Goal: Information Seeking & Learning: Learn about a topic

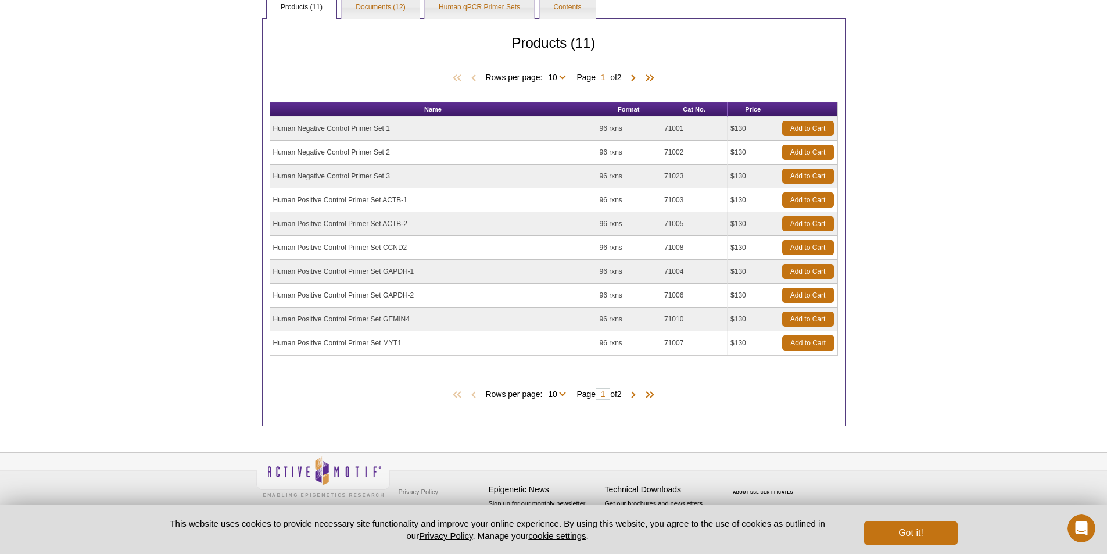
scroll to position [192, 0]
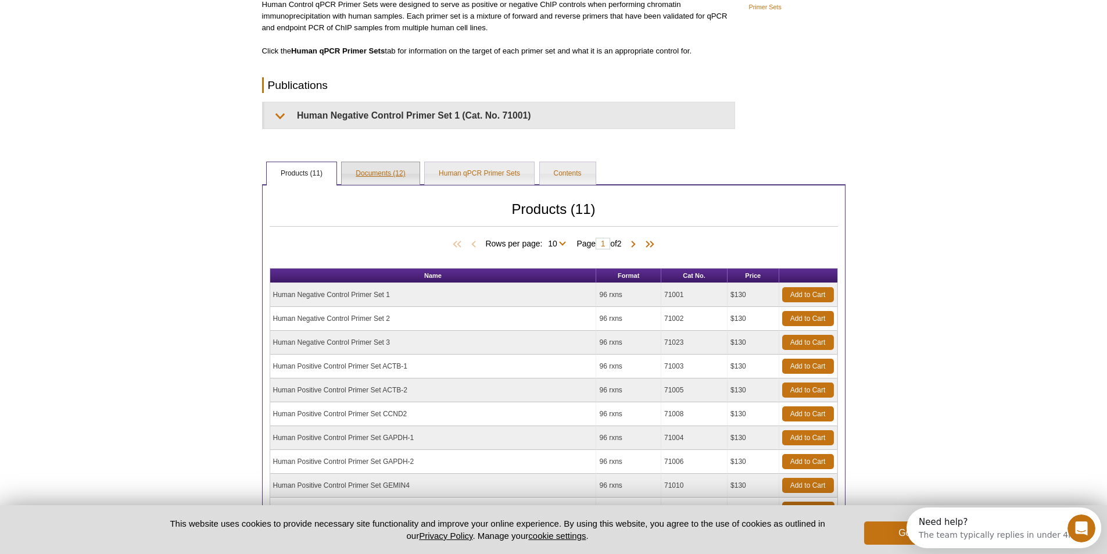
click at [389, 176] on link "Documents (12)" at bounding box center [380, 173] width 77 height 23
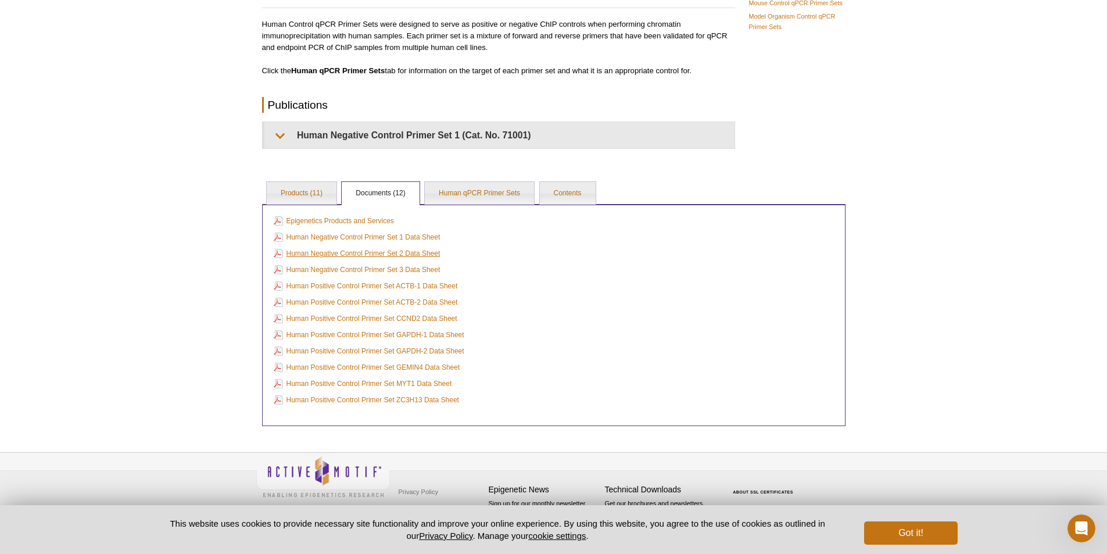
scroll to position [122, 0]
click at [400, 254] on link "Human Negative Control Primer Set 2 Data Sheet" at bounding box center [357, 253] width 167 height 13
click at [447, 195] on link "Human qPCR Primer Sets" at bounding box center [479, 193] width 109 height 23
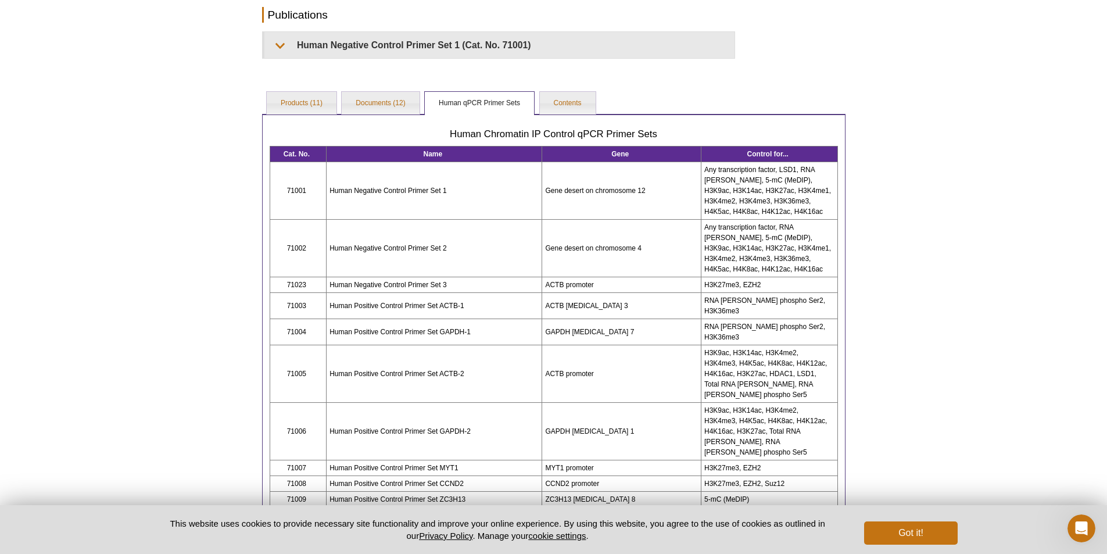
scroll to position [232, 0]
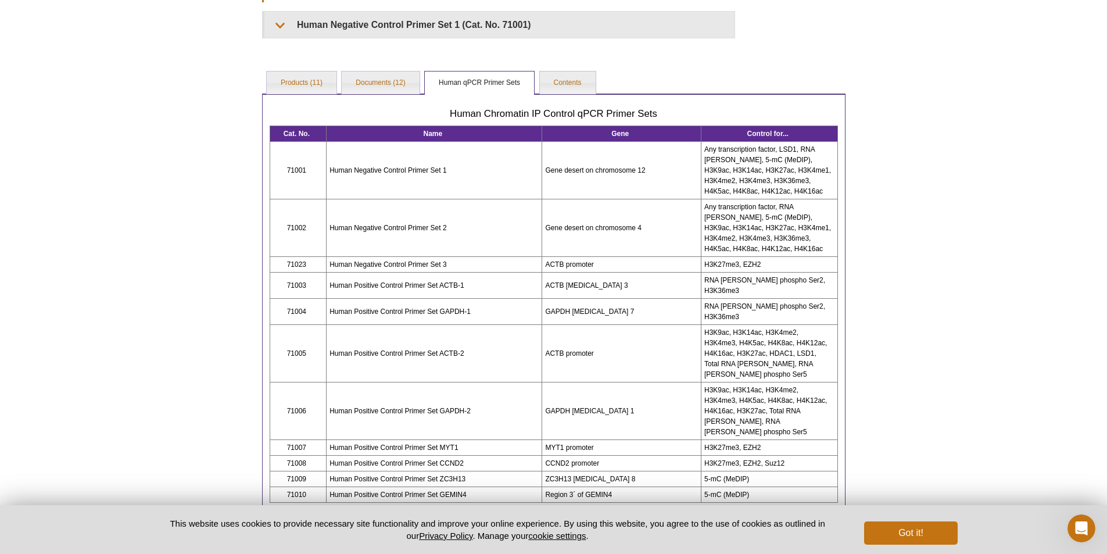
click at [924, 289] on div "Active Motif Logo Enabling Epigenetics Research 0 Search Skip to content Active…" at bounding box center [553, 219] width 1107 height 902
click at [324, 74] on link "Products (11)" at bounding box center [302, 82] width 70 height 23
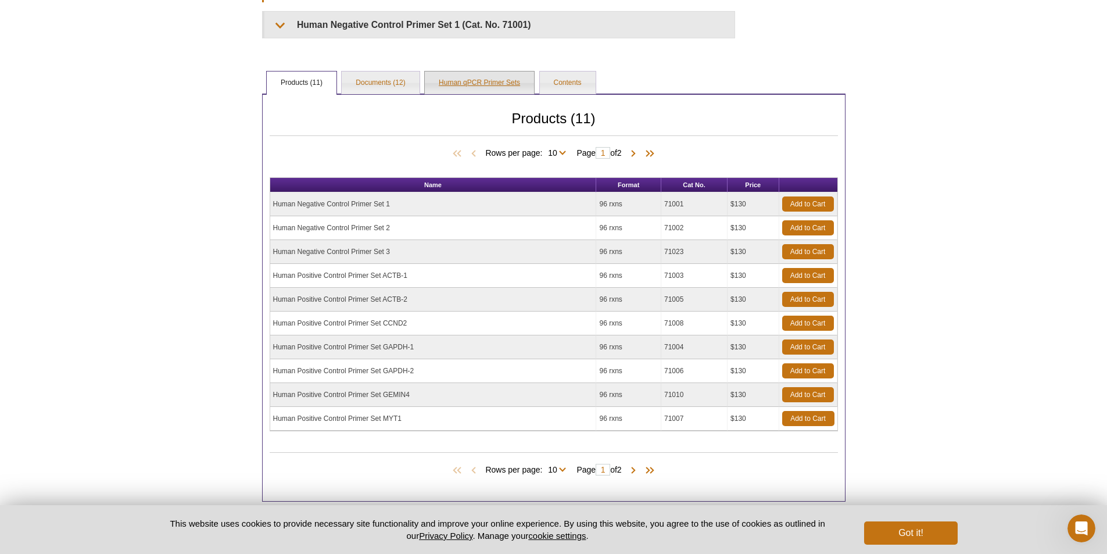
click at [466, 78] on link "Human qPCR Primer Sets" at bounding box center [479, 82] width 109 height 23
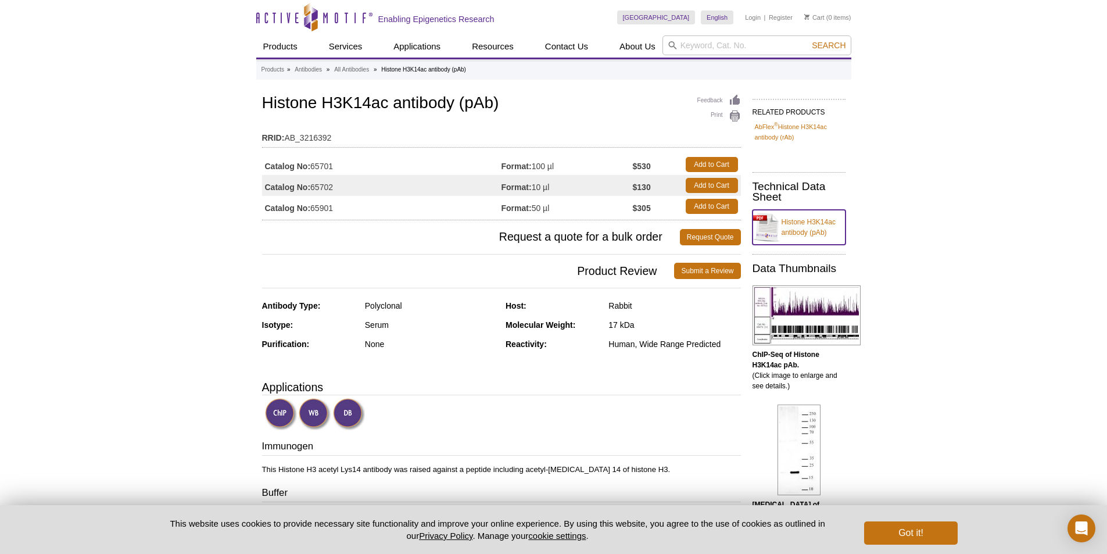
click at [781, 231] on link "Histone H3K14ac antibody (pAb)" at bounding box center [798, 227] width 93 height 35
